Goal: Task Accomplishment & Management: Manage account settings

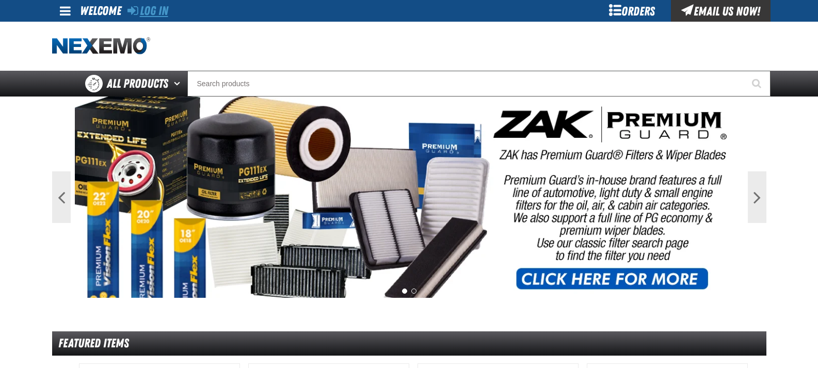
click at [144, 10] on link "Log In" at bounding box center [148, 11] width 41 height 14
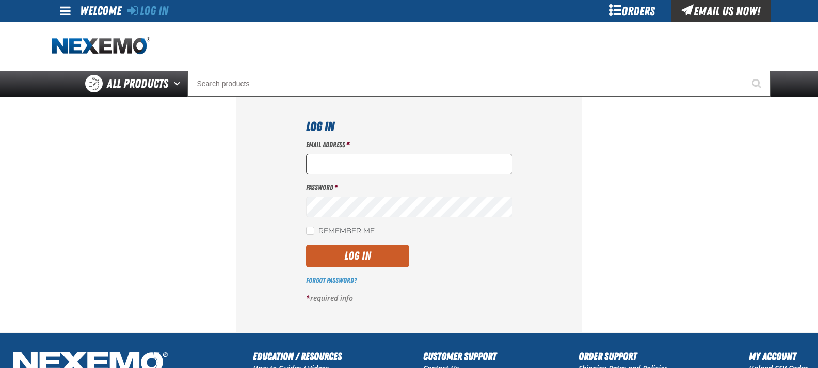
click at [357, 157] on input "Email Address *" at bounding box center [409, 164] width 206 height 21
click at [357, 162] on input "Email Address *" at bounding box center [409, 164] width 206 height 21
type input "m"
type input "[EMAIL_ADDRESS][DOMAIN_NAME]"
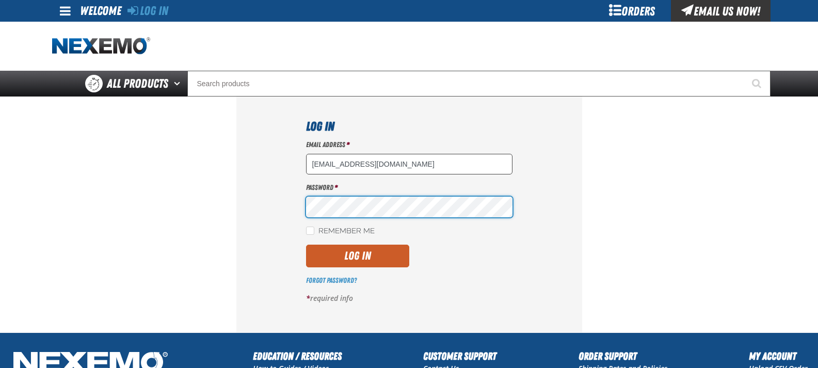
click at [306, 245] on button "Log In" at bounding box center [357, 256] width 103 height 23
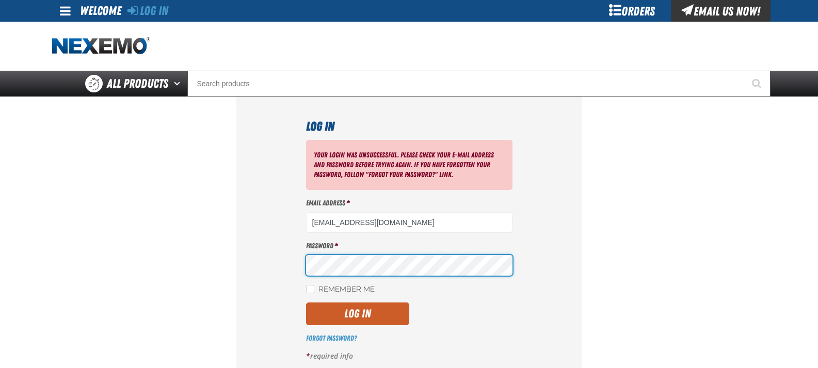
click at [306, 303] on button "Log In" at bounding box center [357, 314] width 103 height 23
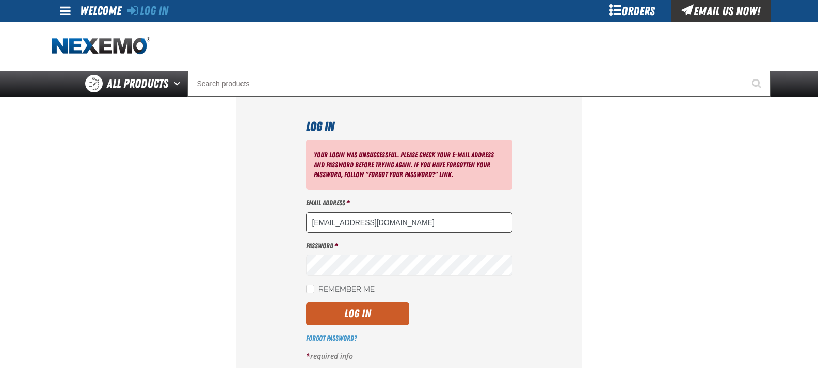
click at [385, 220] on input "[EMAIL_ADDRESS][DOMAIN_NAME]" at bounding box center [409, 222] width 206 height 21
type input "m"
